Goal: Find specific page/section: Find specific page/section

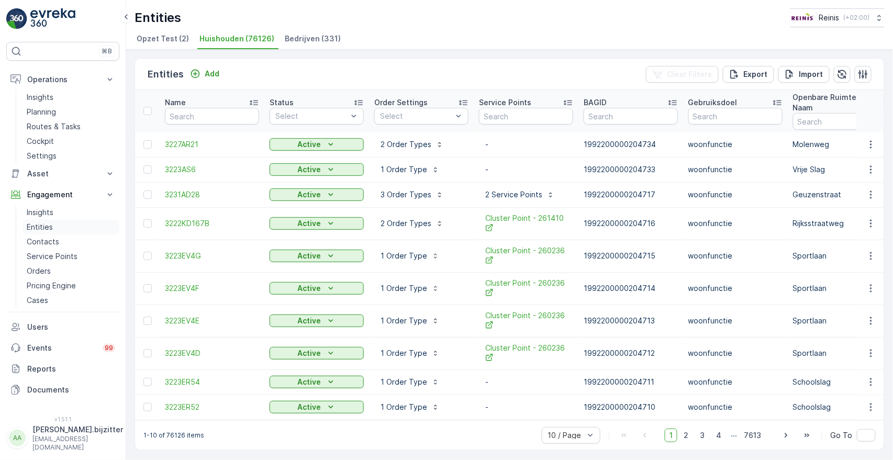
click at [49, 227] on p "Entities" at bounding box center [40, 227] width 26 height 10
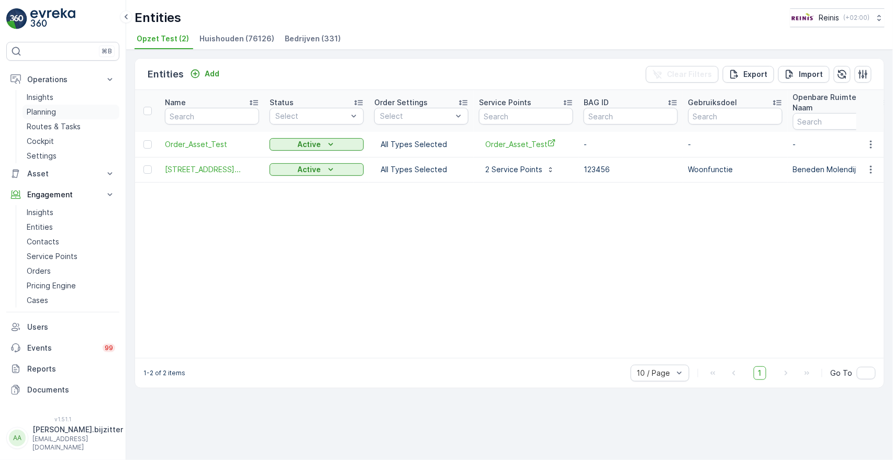
click at [44, 111] on p "Planning" at bounding box center [41, 112] width 29 height 10
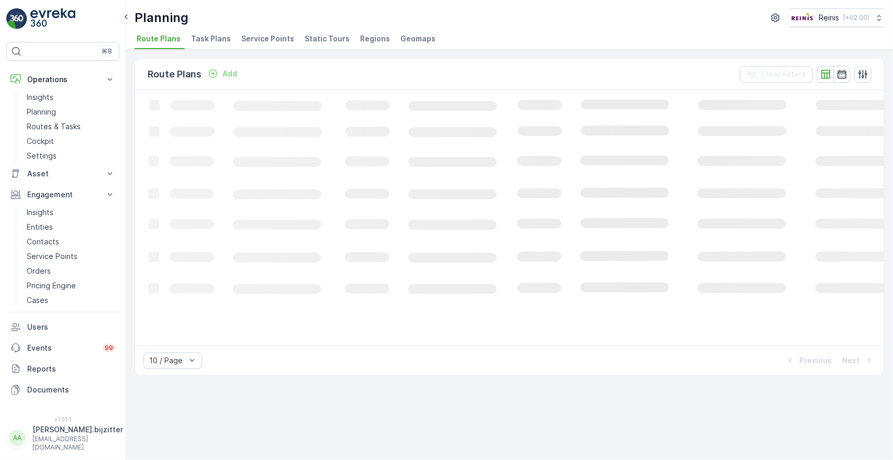
click at [271, 40] on span "Service Points" at bounding box center [267, 38] width 53 height 10
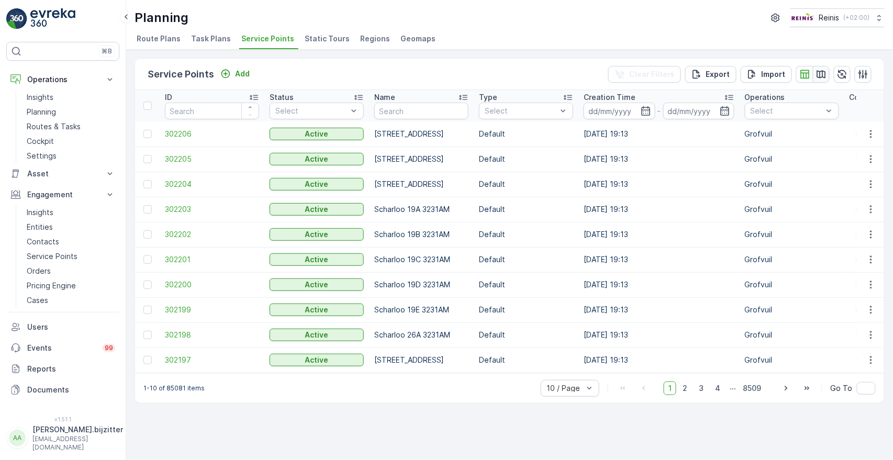
click at [818, 74] on icon "button" at bounding box center [821, 74] width 10 height 10
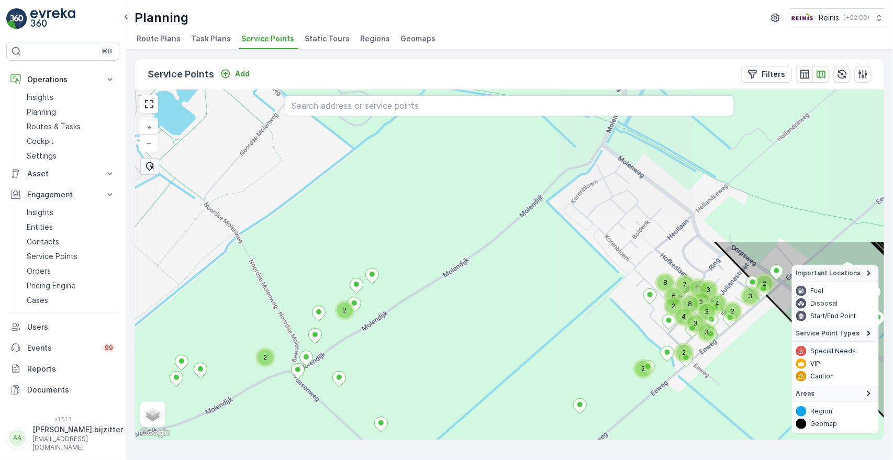
drag, startPoint x: 440, startPoint y: 206, endPoint x: 439, endPoint y: 396, distance: 190.0
click at [439, 396] on div "2 2 2 3 2 5 3 3 2 2 3 2 8 4 2 4 8 11 7 3 2 2 6 + − Satellite Roadmap Terrain Hy…" at bounding box center [509, 265] width 749 height 350
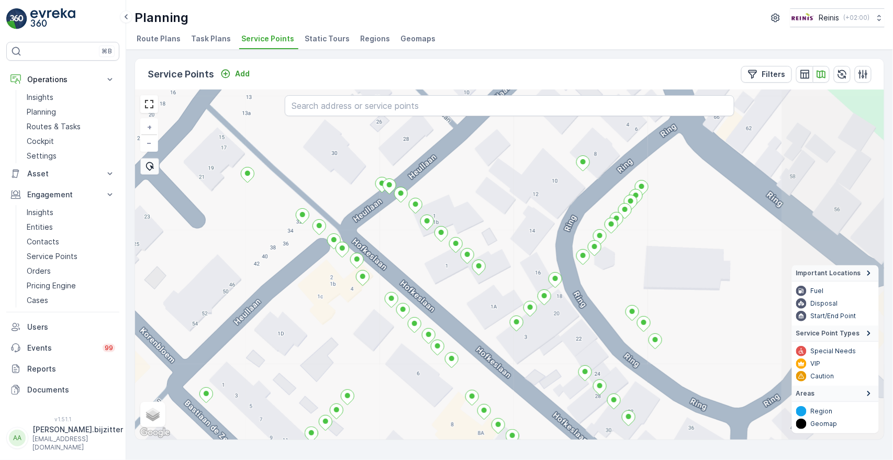
drag, startPoint x: 699, startPoint y: 222, endPoint x: 462, endPoint y: 294, distance: 247.2
click at [462, 294] on div "+ − Satellite Roadmap Terrain Hybrid Leaflet Keyboard shortcuts Map Data Map da…" at bounding box center [509, 265] width 749 height 350
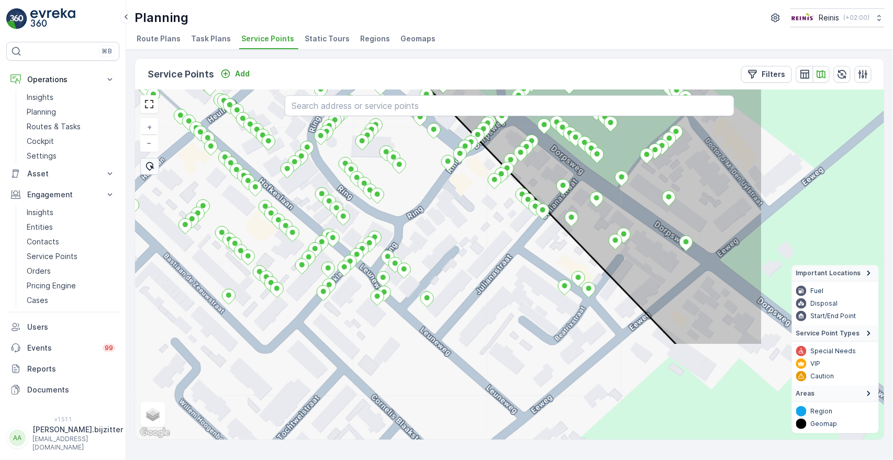
drag, startPoint x: 675, startPoint y: 336, endPoint x: 481, endPoint y: 208, distance: 231.5
click at [481, 208] on div "+ − Satellite Roadmap Terrain Hybrid Leaflet Keyboard shortcuts Map Data Map da…" at bounding box center [509, 265] width 749 height 350
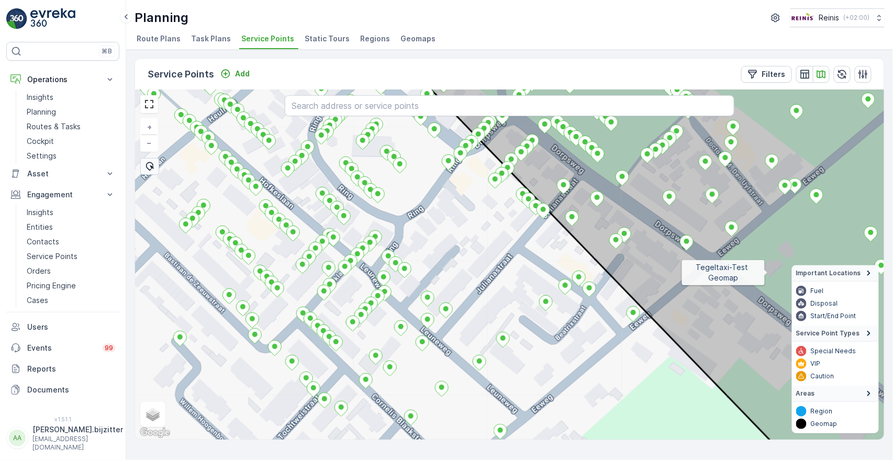
drag, startPoint x: 768, startPoint y: 272, endPoint x: 737, endPoint y: 325, distance: 61.7
click at [737, 325] on icon at bounding box center [678, 264] width 565 height 423
click at [684, 408] on div "+ − Satellite Roadmap Terrain Hybrid Leaflet Keyboard shortcuts Map Data Map da…" at bounding box center [509, 265] width 749 height 350
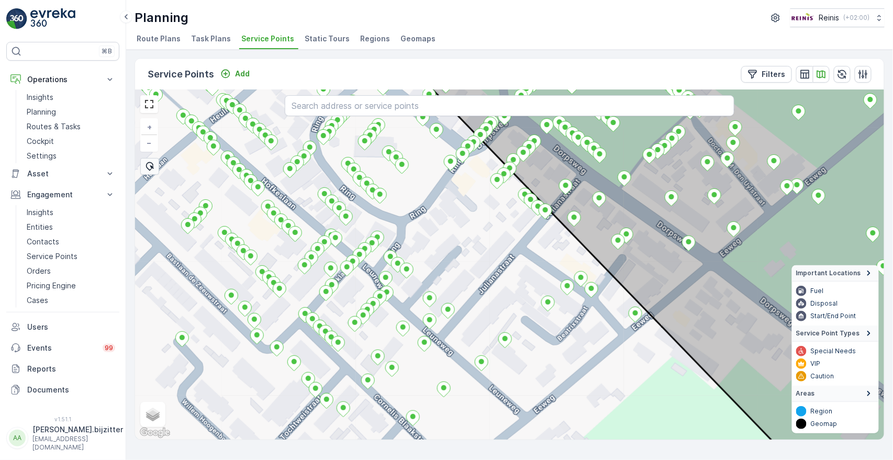
click at [674, 389] on div "+ − Satellite Roadmap Terrain Hybrid Leaflet Keyboard shortcuts Map Data Map da…" at bounding box center [509, 265] width 749 height 350
click at [404, 104] on input "text" at bounding box center [510, 105] width 450 height 21
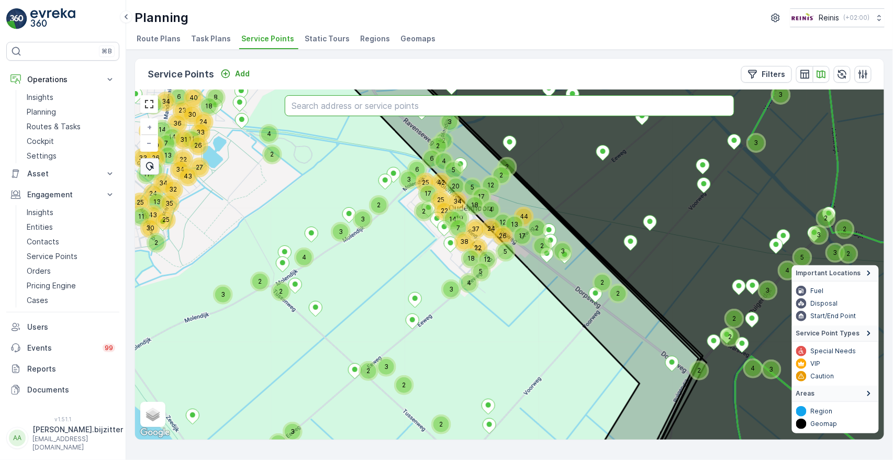
click at [338, 107] on input "text" at bounding box center [510, 105] width 450 height 21
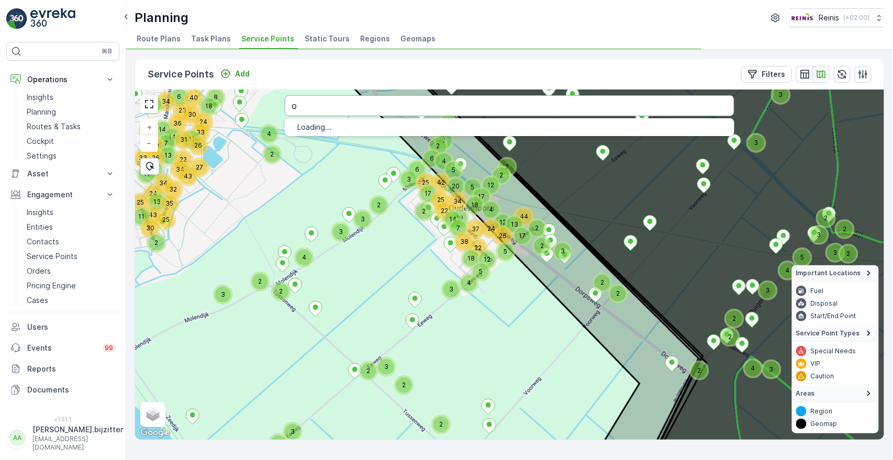
click at [338, 107] on input "o" at bounding box center [510, 105] width 450 height 21
type input "oude"
click at [334, 106] on input "oude" at bounding box center [510, 105] width 450 height 21
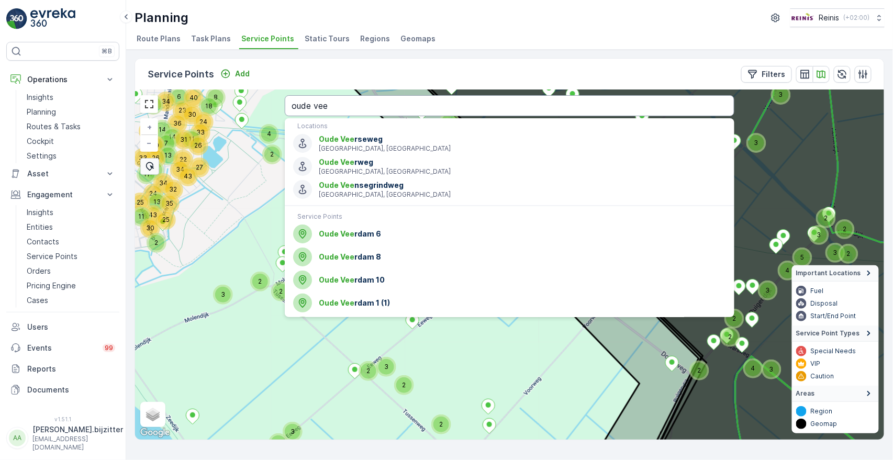
click at [340, 104] on input "oude vee" at bounding box center [510, 105] width 450 height 21
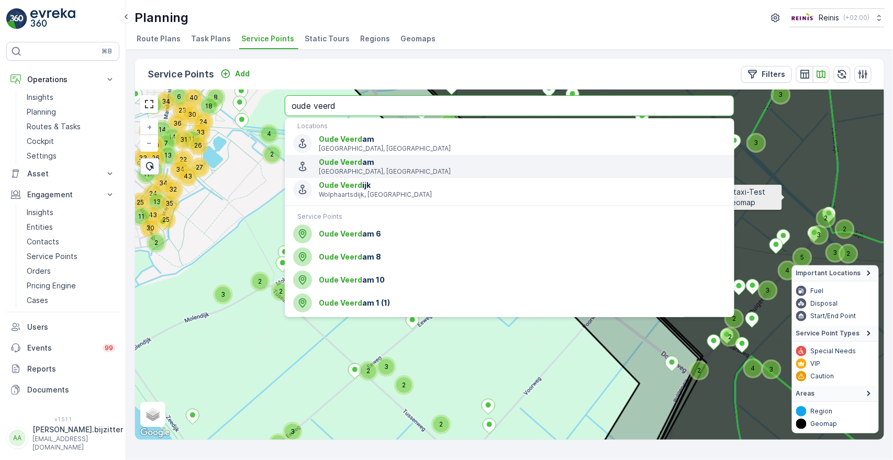
type input "oude veerd"
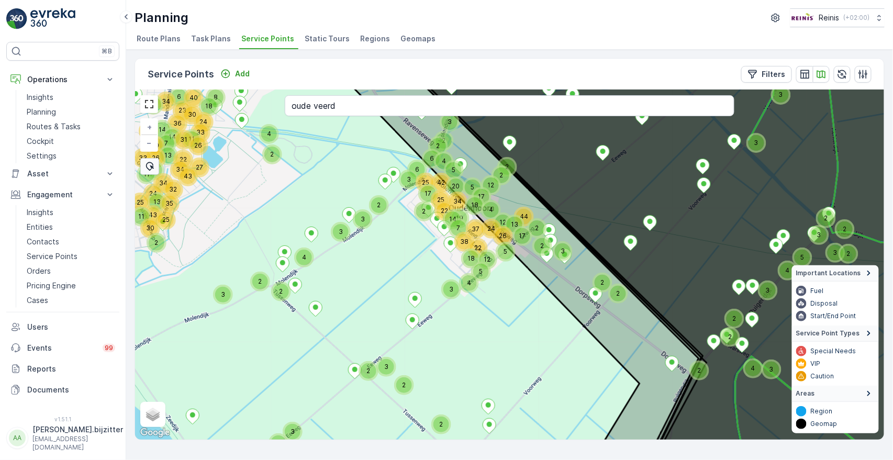
click at [288, 65] on div "Service Points Add Filters" at bounding box center [509, 74] width 749 height 31
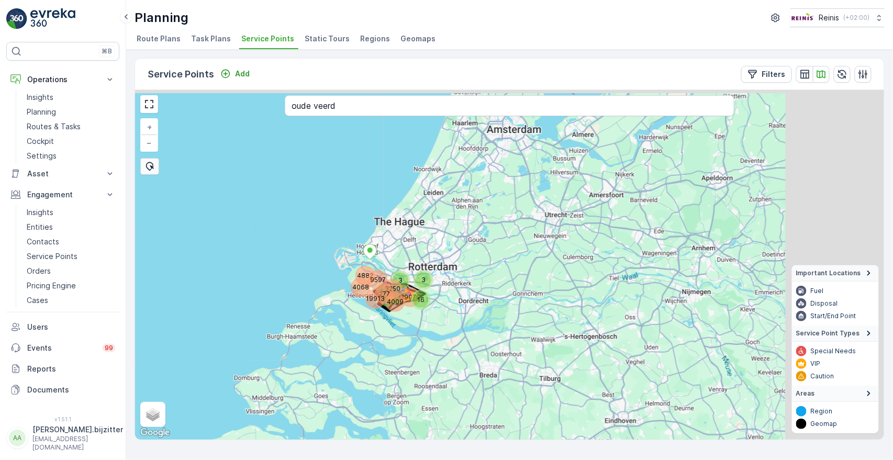
drag, startPoint x: 674, startPoint y: 249, endPoint x: 353, endPoint y: 372, distance: 343.4
click at [345, 382] on div "16 277 3 9597 4882 4068 3250 19913 39070 4009 3 + − Satellite Roadmap Terrain H…" at bounding box center [509, 265] width 749 height 350
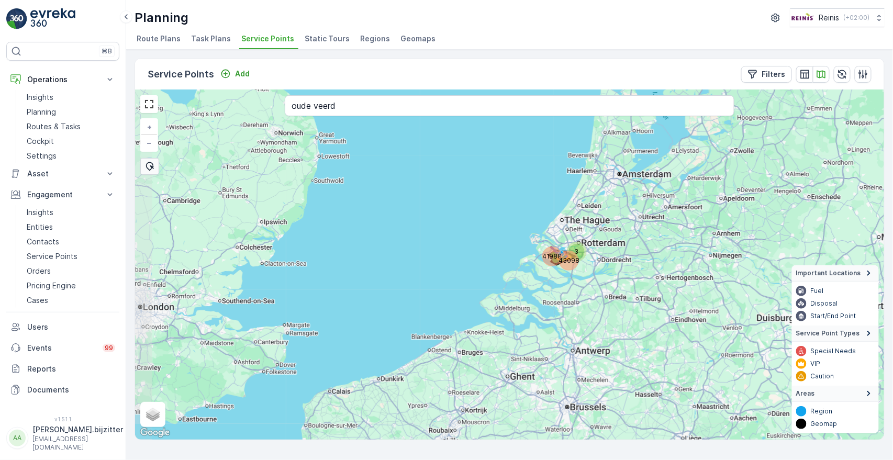
drag, startPoint x: 599, startPoint y: 313, endPoint x: 752, endPoint y: 257, distance: 163.2
click at [752, 257] on div "3 41988 43098 + − Satellite Roadmap Terrain Hybrid Leaflet Keyboard shortcuts M…" at bounding box center [509, 265] width 749 height 350
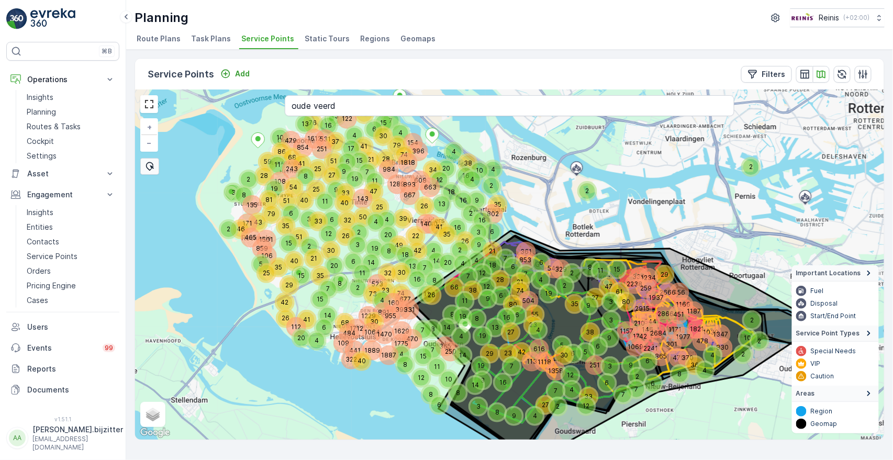
drag, startPoint x: 500, startPoint y: 210, endPoint x: 550, endPoint y: 217, distance: 50.6
click at [550, 217] on div "2 2 451 3 2 146 4 7 6 16 8 6 2 456 3 2 18 4 7 6 8 6 7 4 41 3 2 12 14 4 7 12 12 …" at bounding box center [509, 265] width 749 height 350
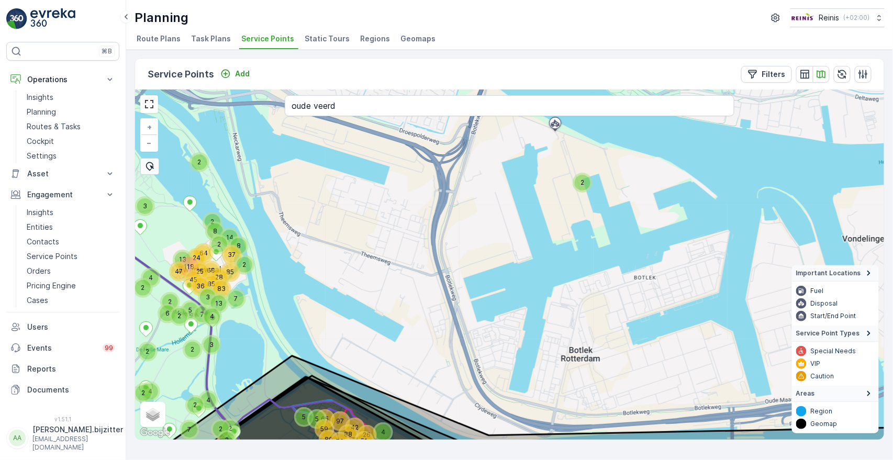
drag, startPoint x: 596, startPoint y: 194, endPoint x: 596, endPoint y: 230, distance: 35.6
click at [596, 230] on div "2 2 8 2 4 4 21 3 2 2 4 42 26 2 2 80 7 59 2 88 51 105 84 9 20 2 4 51 37 92 3 61 …" at bounding box center [509, 265] width 749 height 350
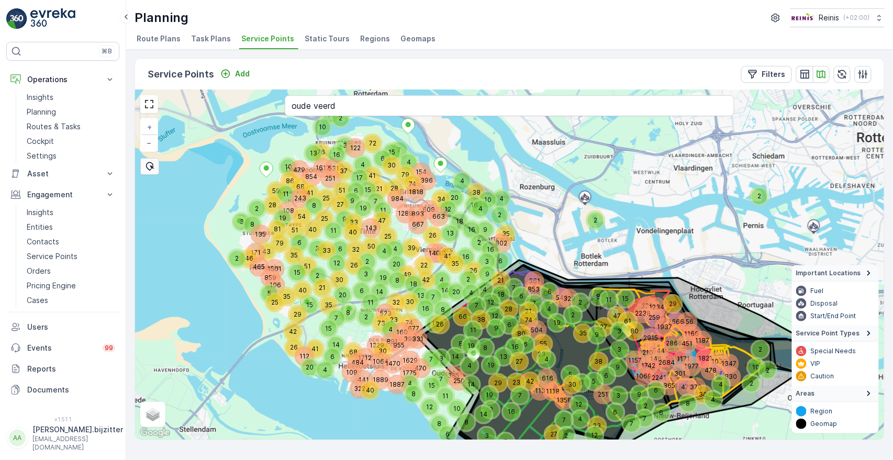
click at [262, 41] on span "Service Points" at bounding box center [267, 38] width 53 height 10
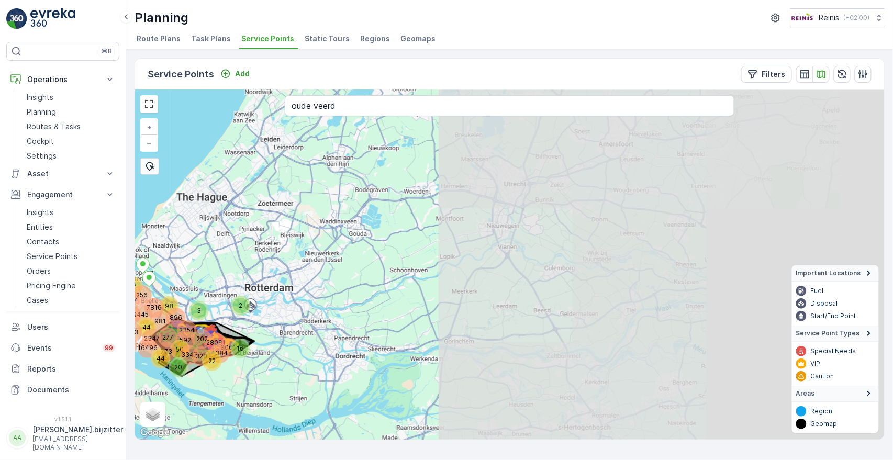
drag, startPoint x: 784, startPoint y: 166, endPoint x: 233, endPoint y: 296, distance: 565.6
click at [233, 296] on div "2 592 22 16 3 50 20 44 7816 4644 256 445 3775 293 981 896 98 16496 28081 3347 1…" at bounding box center [509, 265] width 749 height 350
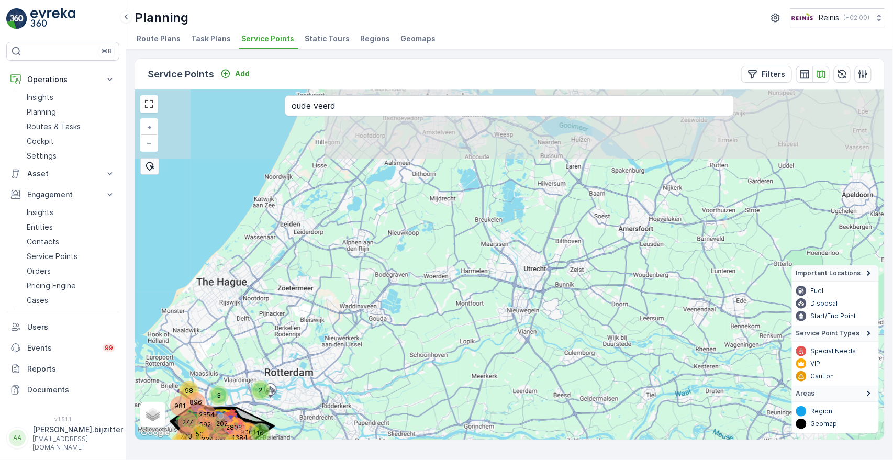
drag, startPoint x: 435, startPoint y: 294, endPoint x: 474, endPoint y: 367, distance: 82.6
click at [474, 367] on div "2 592 22 16 3 50 20 981 896 98 28081 3347 277 773 44 2354 9061 1384 202 320 + −…" at bounding box center [509, 265] width 749 height 350
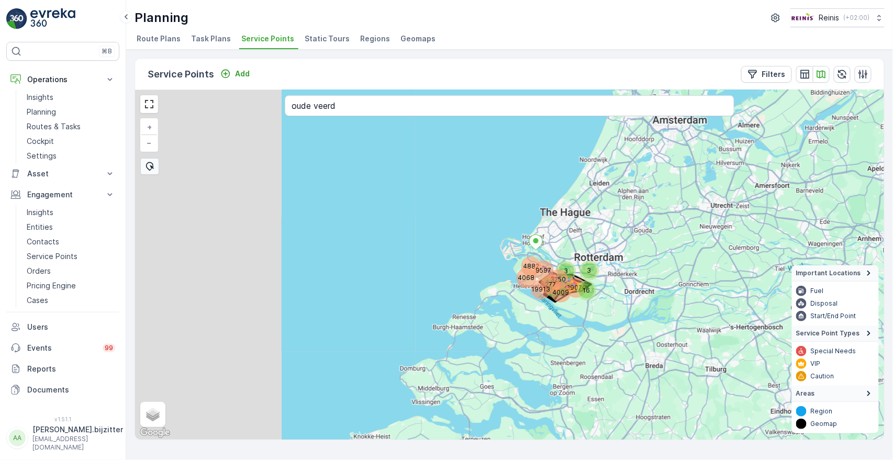
drag, startPoint x: 522, startPoint y: 286, endPoint x: 707, endPoint y: 221, distance: 195.8
click at [707, 221] on div "16 3 277 9597 4882 4068 3250 19913 39070 4009 3 + − Satellite Roadmap Terrain H…" at bounding box center [509, 265] width 749 height 350
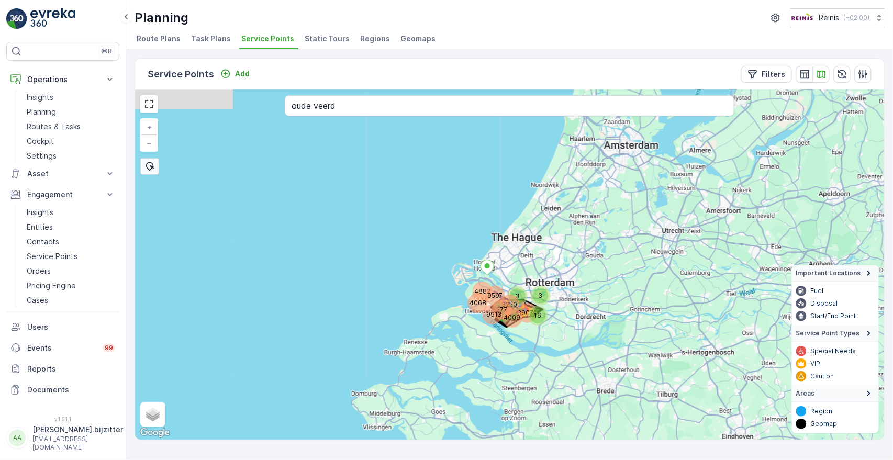
drag, startPoint x: 692, startPoint y: 224, endPoint x: 638, endPoint y: 252, distance: 60.2
click at [638, 252] on div "16 3 277 9597 4882 4068 3250 19913 39070 4009 3 + − Satellite Roadmap Terrain H…" at bounding box center [509, 265] width 749 height 350
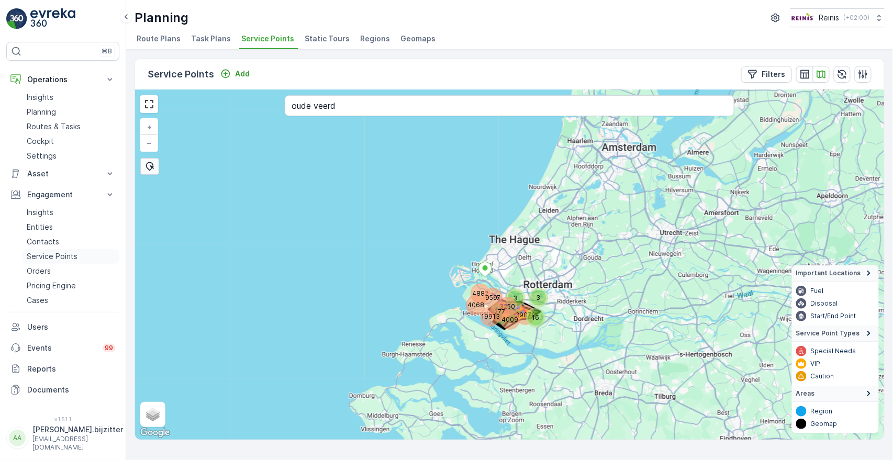
click at [42, 254] on p "Service Points" at bounding box center [52, 256] width 51 height 10
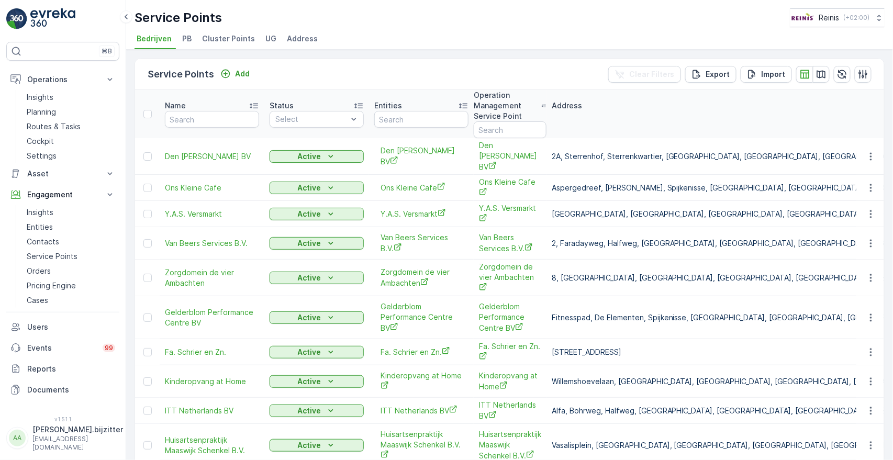
click at [230, 39] on span "Cluster Points" at bounding box center [228, 38] width 53 height 10
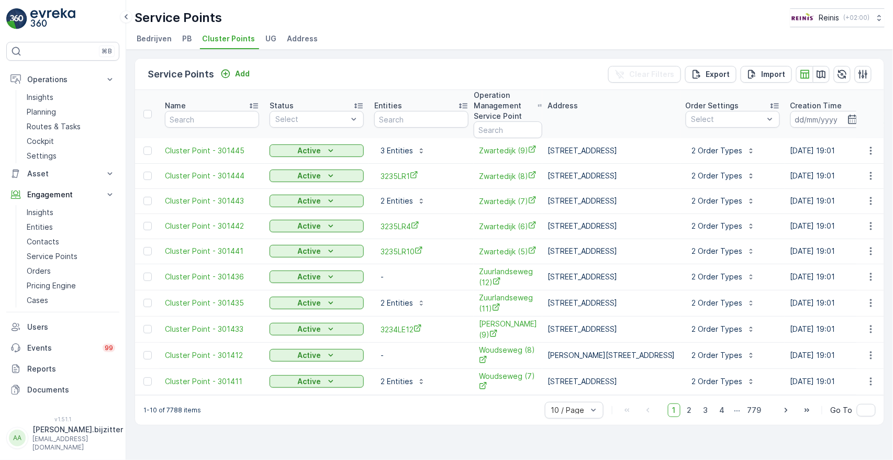
click at [291, 35] on span "Address" at bounding box center [302, 38] width 31 height 10
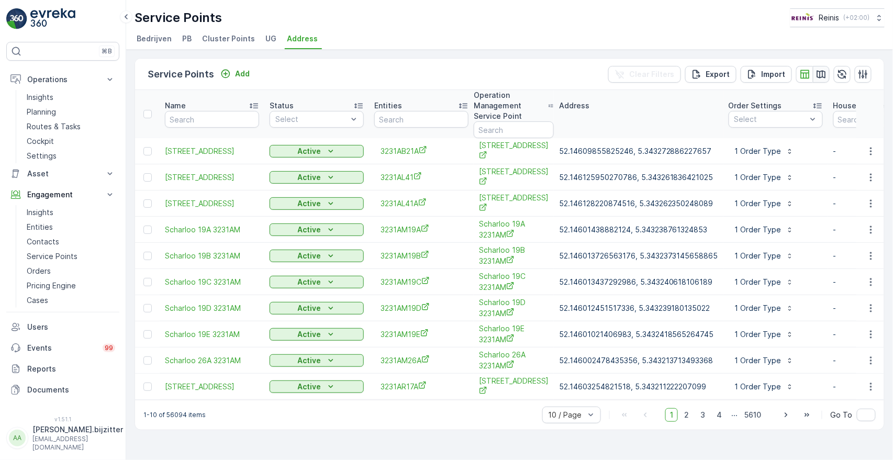
click at [821, 70] on icon "button" at bounding box center [821, 74] width 10 height 10
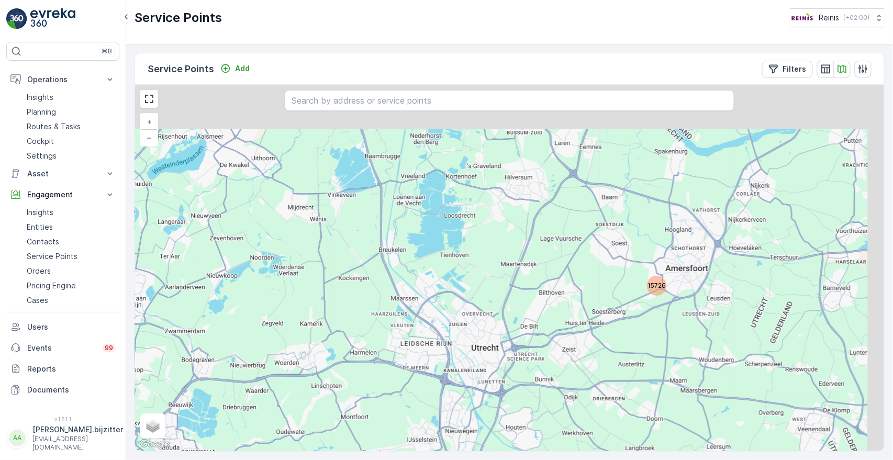
drag, startPoint x: 748, startPoint y: 183, endPoint x: 637, endPoint y: 317, distance: 173.5
click at [637, 317] on div "15726 + − Satellite Roadmap Terrain Hybrid Leaflet Keyboard shortcuts Map Data …" at bounding box center [509, 268] width 749 height 366
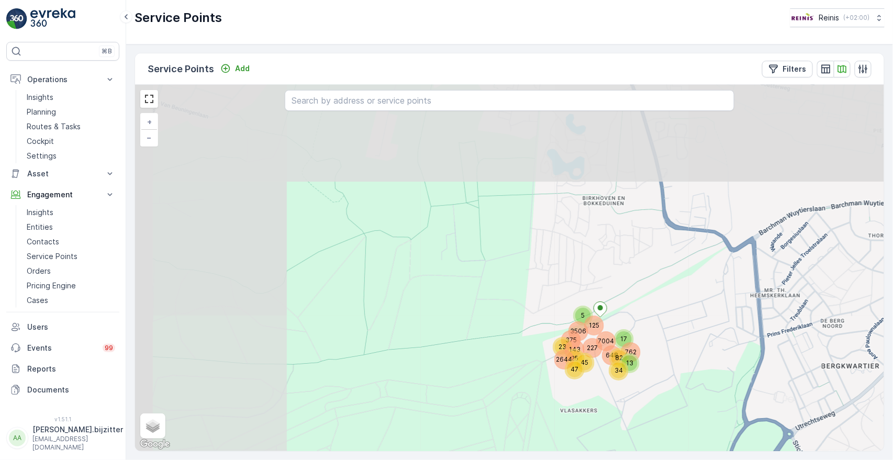
drag, startPoint x: 524, startPoint y: 240, endPoint x: 709, endPoint y: 355, distance: 218.1
click at [709, 355] on div "25 45 375 2644 23 5 143 47 3506 227 34 125 648 7004 82 17 762 13 + − Satellite …" at bounding box center [509, 268] width 749 height 366
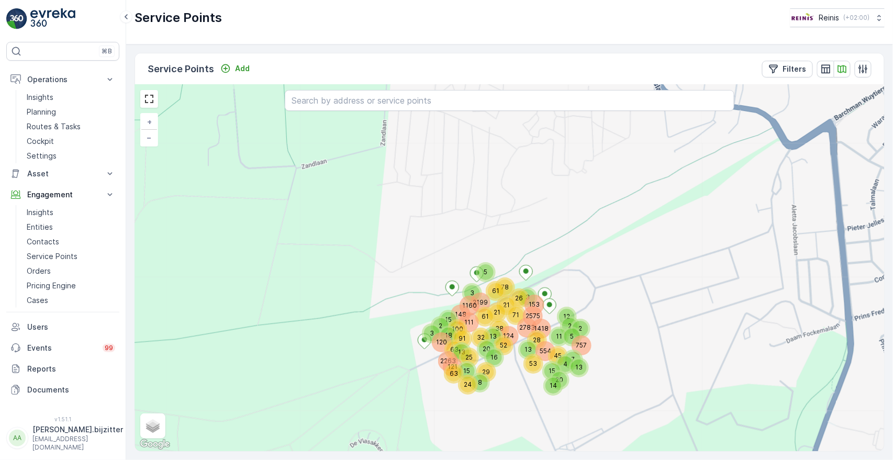
drag, startPoint x: 662, startPoint y: 334, endPoint x: 770, endPoint y: 249, distance: 137.5
click at [769, 251] on div "25 5 13 28 757 52 120 20 8 63 63 53 29 15 16 121 13 2263 554 45 15 24 13 4 7 14…" at bounding box center [509, 268] width 749 height 366
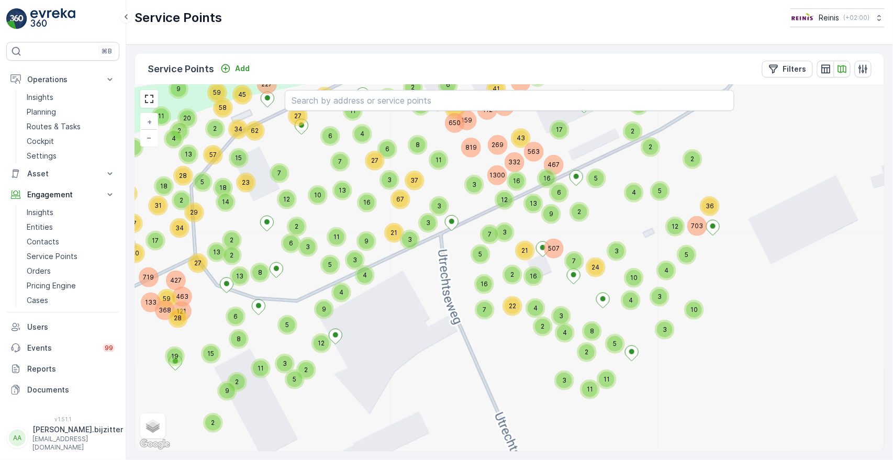
drag, startPoint x: 893, startPoint y: 274, endPoint x: 718, endPoint y: 185, distance: 195.4
click at [887, 276] on div "Service Points Add Filters 121 13 4 3 3 2 2 2 3 18 13 5 8 16 22 21 13 16 2 4 4 …" at bounding box center [509, 251] width 767 height 415
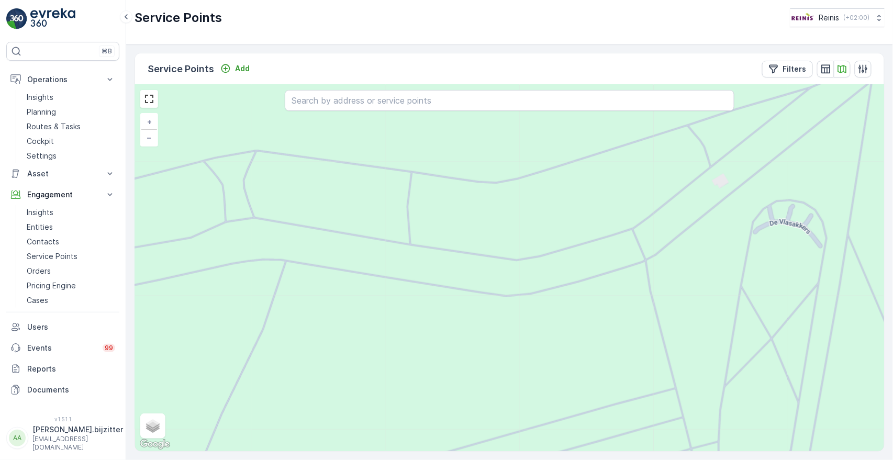
click at [459, 227] on div "+ − Satellite Roadmap Terrain Hybrid Leaflet Keyboard shortcuts Map Data Map da…" at bounding box center [509, 268] width 749 height 366
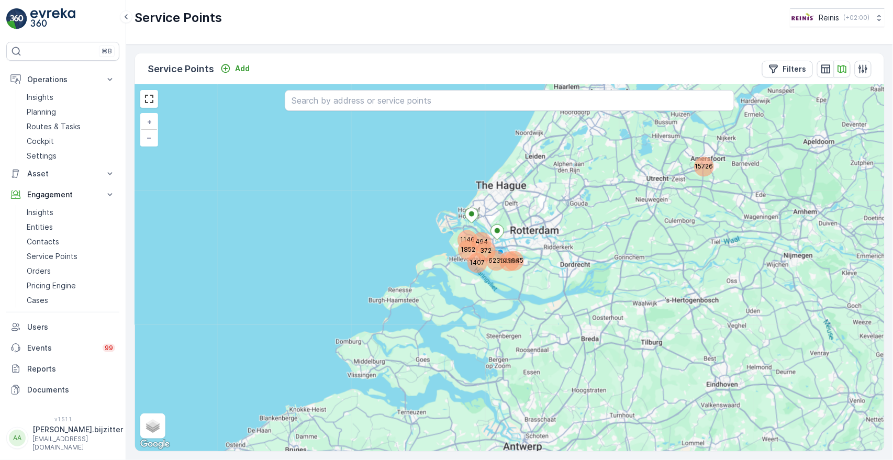
drag, startPoint x: 369, startPoint y: 364, endPoint x: 608, endPoint y: 239, distance: 269.4
click at [608, 239] on div "15726 1852 1146 1407 6235 372 494 19386 19545 + − Satellite Roadmap Terrain Hyb…" at bounding box center [509, 268] width 749 height 366
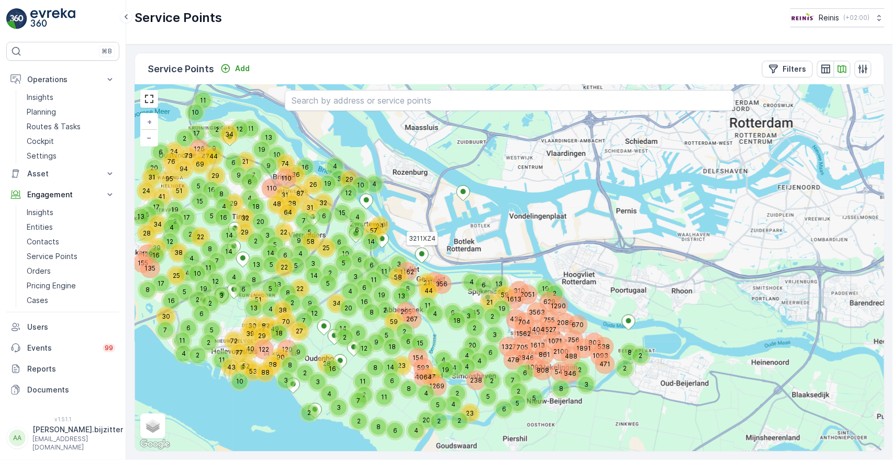
drag, startPoint x: 515, startPoint y: 245, endPoint x: 425, endPoint y: 262, distance: 91.5
click at [425, 262] on icon at bounding box center [422, 256] width 14 height 16
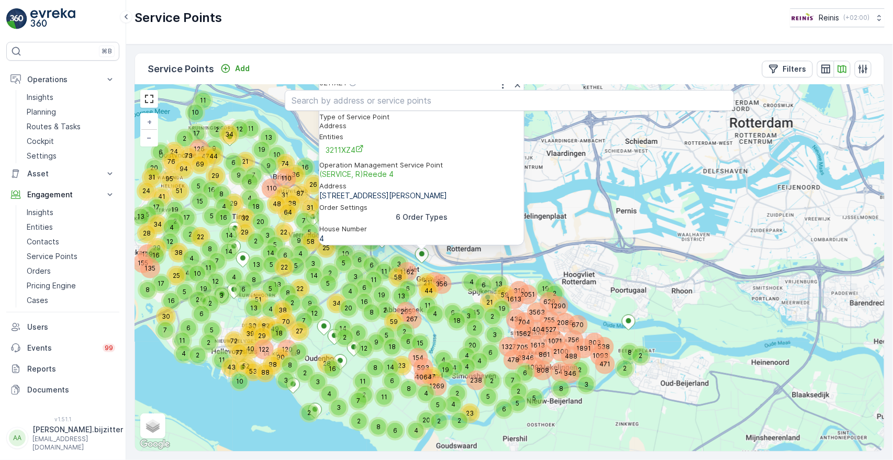
click at [565, 223] on div "5 5 8 4 15 8 11 2100 471 7 2 120 5 6 72 11 16 26 1562 2 2 4 4 23 20 6 238 5 2 4…" at bounding box center [509, 268] width 749 height 366
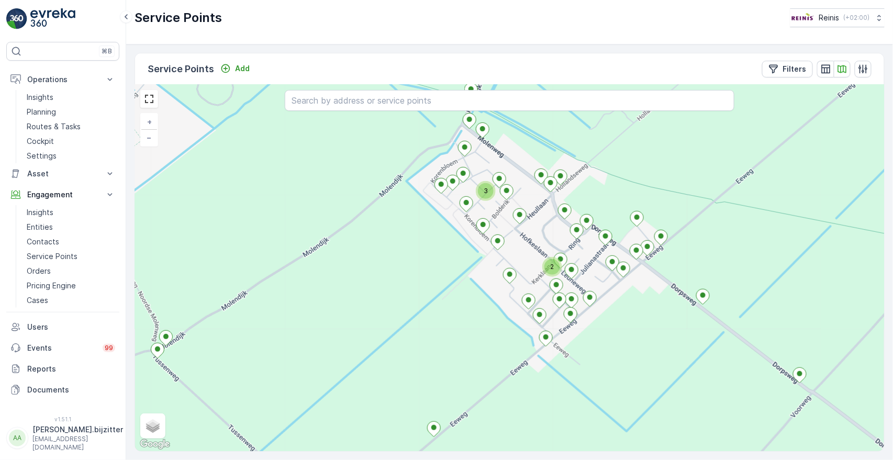
click at [441, 323] on div "2 3 + − Satellite Roadmap Terrain Hybrid Leaflet Keyboard shortcuts Map Data Ma…" at bounding box center [509, 268] width 749 height 366
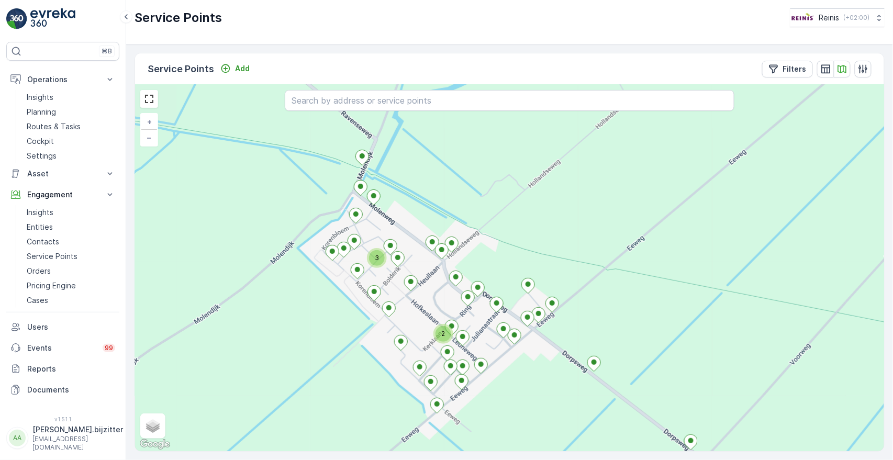
drag, startPoint x: 441, startPoint y: 323, endPoint x: 319, endPoint y: 399, distance: 143.3
click at [319, 399] on div "2 3 + − Satellite Roadmap Terrain Hybrid Leaflet Keyboard shortcuts Map Data Ma…" at bounding box center [509, 268] width 749 height 366
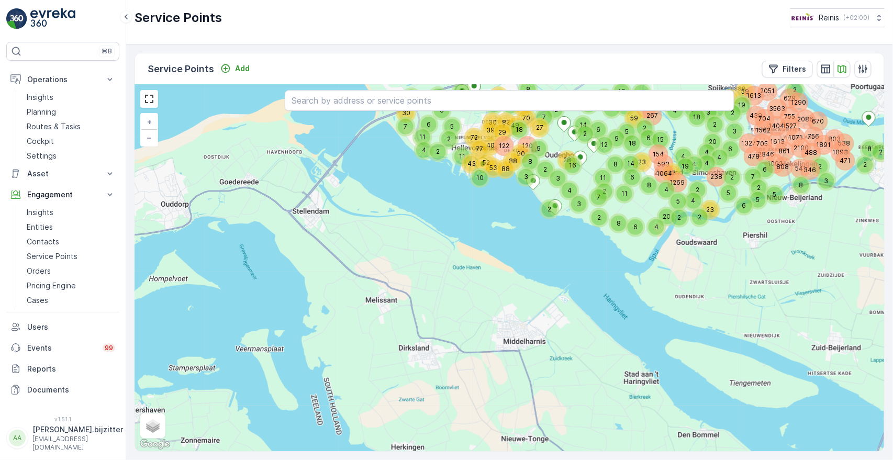
click at [447, 248] on div "8 15 8 11 2100 471 7 2 120 6 72 1562 2 2 4 4 23 20 6 238 5 2 4 3 1093 478 8 161…" at bounding box center [509, 268] width 749 height 366
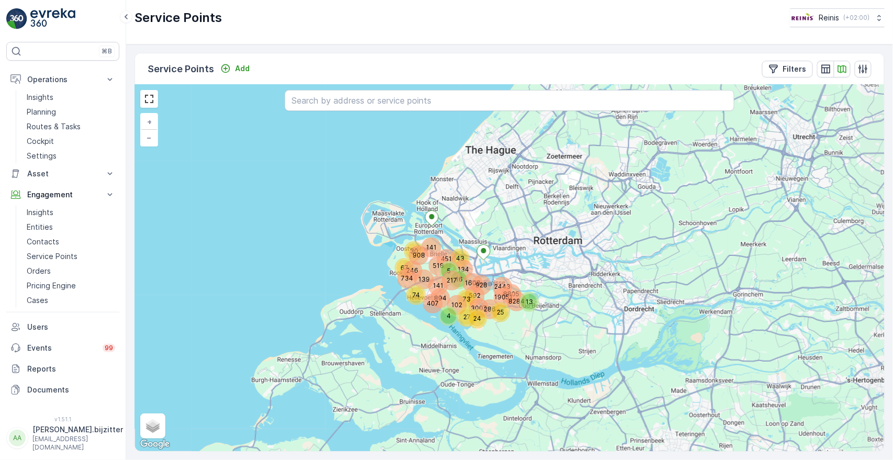
drag, startPoint x: 537, startPoint y: 169, endPoint x: 515, endPoint y: 258, distance: 91.8
click at [515, 258] on div "16 24 30 5 4 139 518 908 246 734 74 67 894 102 73 141 141 407 217 134 451 1608 …" at bounding box center [509, 268] width 749 height 366
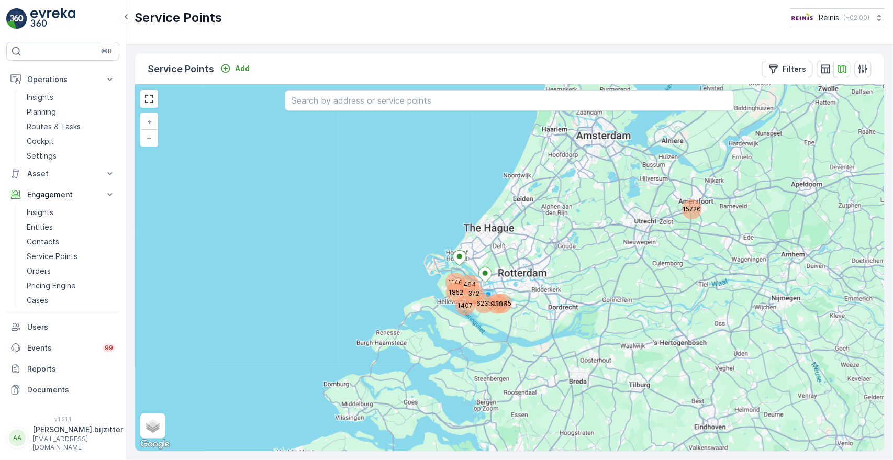
click at [458, 332] on div "15726 1852 1146 1407 6235 372 494 19386 19545 + − Satellite Roadmap Terrain Hyb…" at bounding box center [509, 268] width 749 height 366
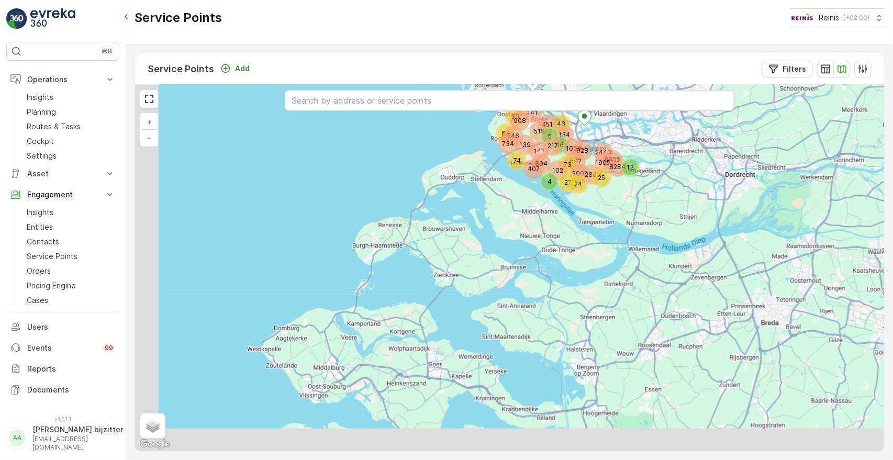
drag, startPoint x: 533, startPoint y: 208, endPoint x: 569, endPoint y: 161, distance: 59.3
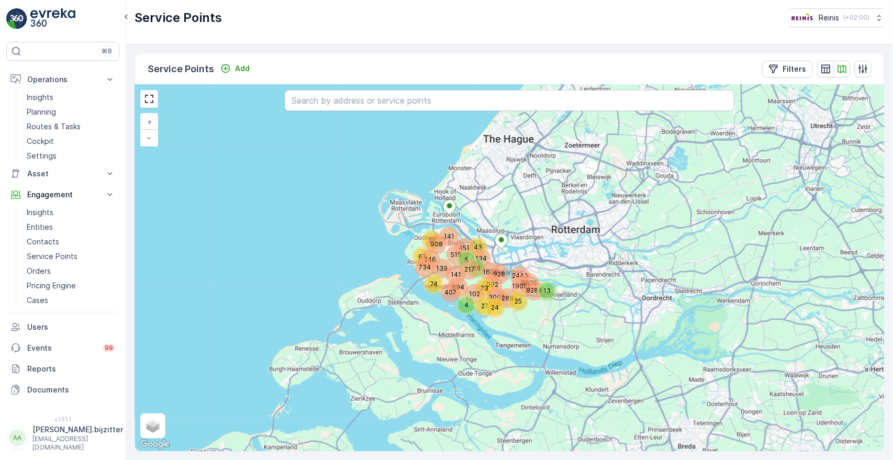
drag, startPoint x: 505, startPoint y: 238, endPoint x: 421, endPoint y: 362, distance: 150.4
click at [421, 362] on div "4 30 16 5 24 139 518 908 246 734 74 67 894 102 73 141 141 407 217 134 451 1608 …" at bounding box center [509, 268] width 749 height 366
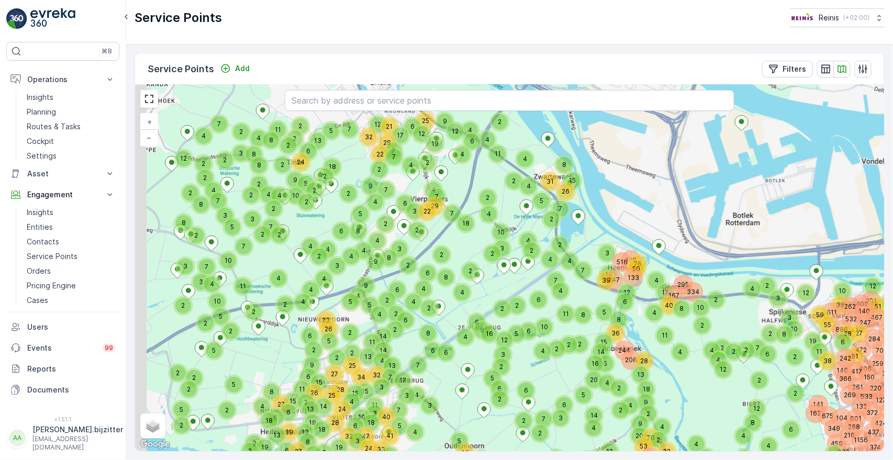
drag, startPoint x: 458, startPoint y: 249, endPoint x: 498, endPoint y: 284, distance: 52.6
click at [498, 284] on div "2 2 2 4 2 2 4 2 17 4 4 2 2 8 19 128 3 2 2 5 3 2 3 6 2 4 4 4 2 2 2 2 2 3 2 2 4 3…" at bounding box center [509, 268] width 749 height 366
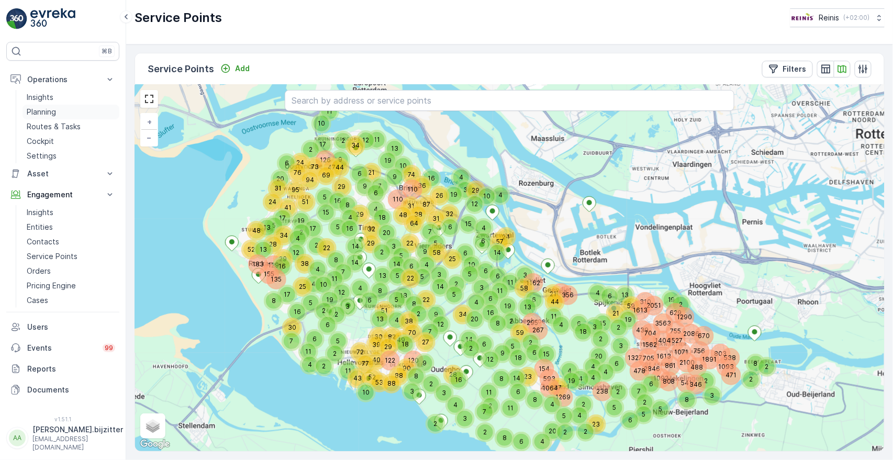
click at [43, 112] on p "Planning" at bounding box center [41, 112] width 29 height 10
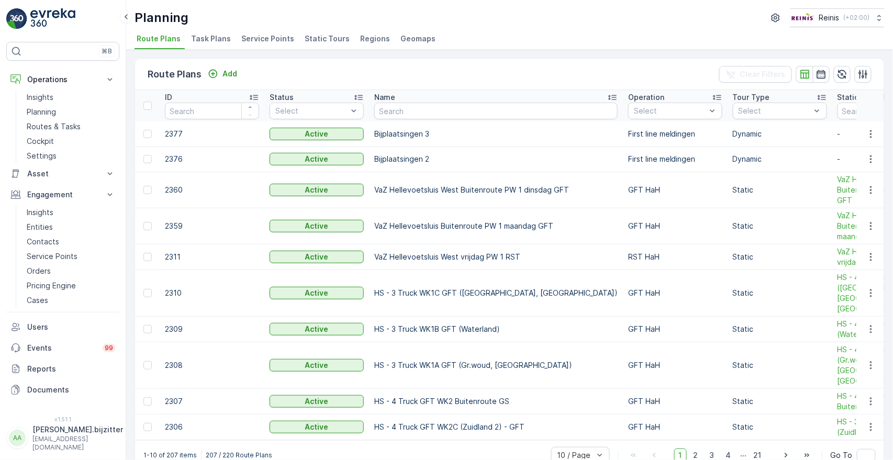
click at [245, 39] on span "Service Points" at bounding box center [267, 38] width 53 height 10
